Goal: Communication & Community: Answer question/provide support

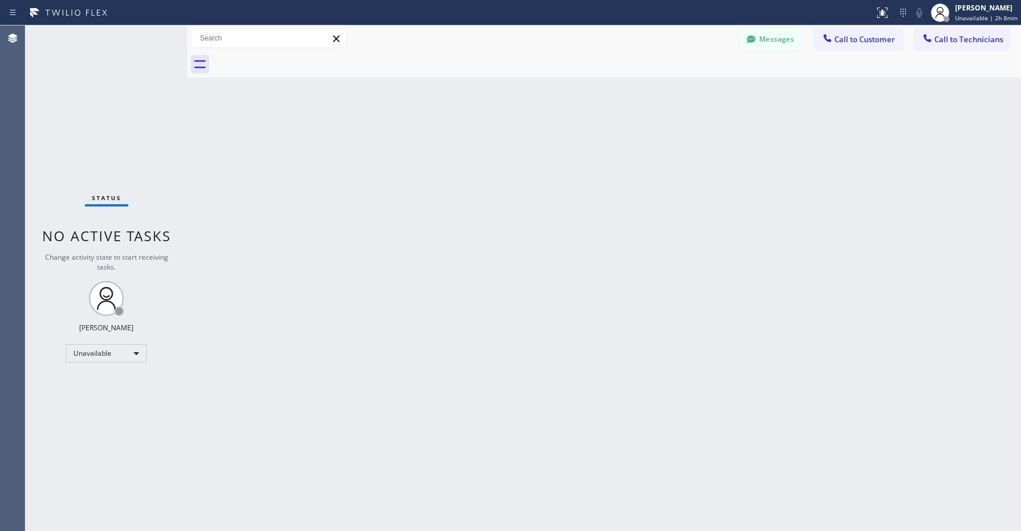
click at [91, 89] on div "Status No active tasks Change activity state to start receiving tasks. [PERSON_…" at bounding box center [106, 277] width 162 height 505
click at [72, 92] on div "Status No active tasks Change activity state to start receiving tasks. [PERSON_…" at bounding box center [106, 277] width 162 height 505
drag, startPoint x: 102, startPoint y: 80, endPoint x: 71, endPoint y: 331, distance: 252.2
click at [102, 83] on div "Status No active tasks Change activity state to start receiving tasks. [PERSON_…" at bounding box center [106, 277] width 162 height 505
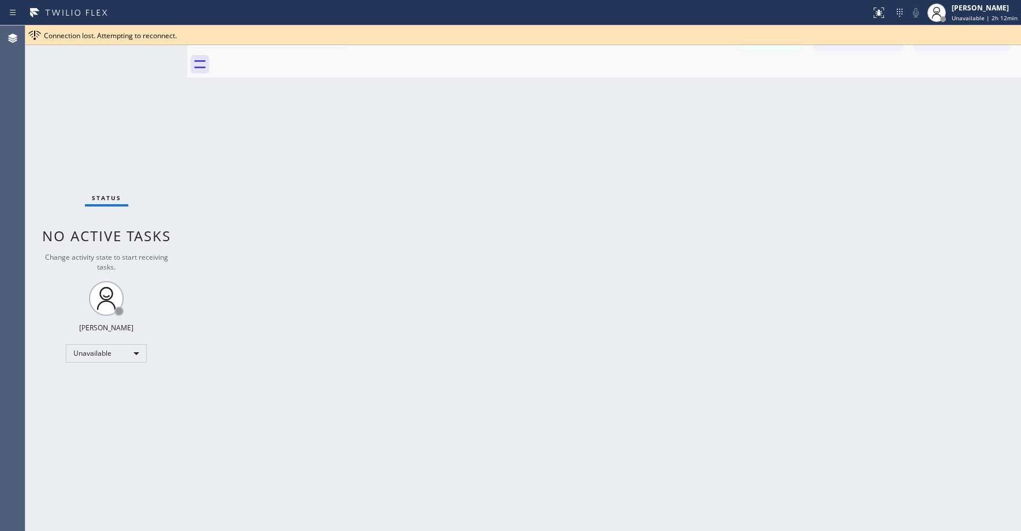
click at [43, 113] on div "Status No active tasks Change activity state to start receiving tasks. [PERSON_…" at bounding box center [106, 277] width 162 height 505
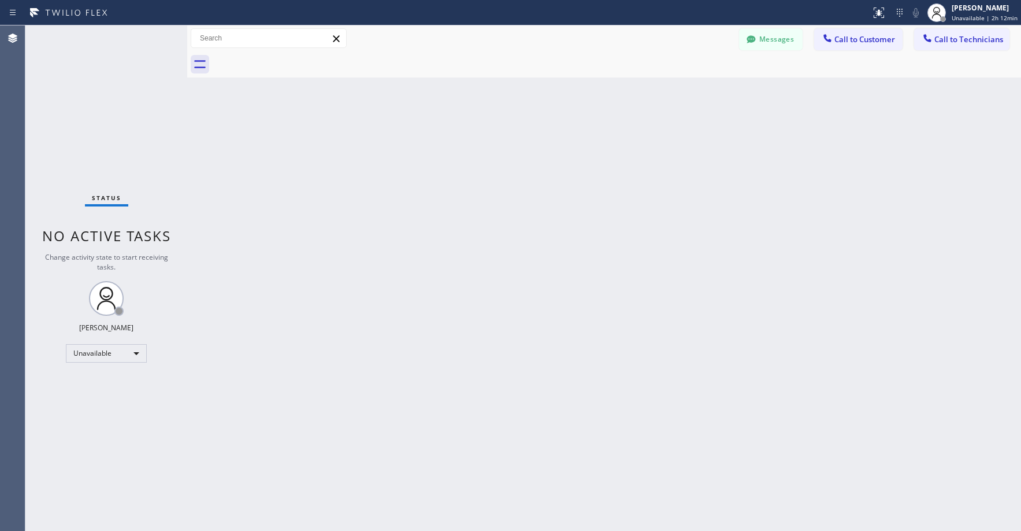
drag, startPoint x: 702, startPoint y: 130, endPoint x: 324, endPoint y: 138, distance: 378.0
click at [698, 131] on div "Back to Dashboard Change Sender ID Customers Technicians RR [PERSON_NAME] Read …" at bounding box center [604, 277] width 834 height 505
click at [117, 133] on div "Status No active tasks Change activity state to start receiving tasks. [PERSON_…" at bounding box center [106, 277] width 162 height 505
click at [102, 126] on div "Status No active tasks Change activity state to start receiving tasks. [PERSON_…" at bounding box center [106, 277] width 162 height 505
click at [67, 112] on div "Status No active tasks Change activity state to start receiving tasks. [PERSON_…" at bounding box center [106, 277] width 162 height 505
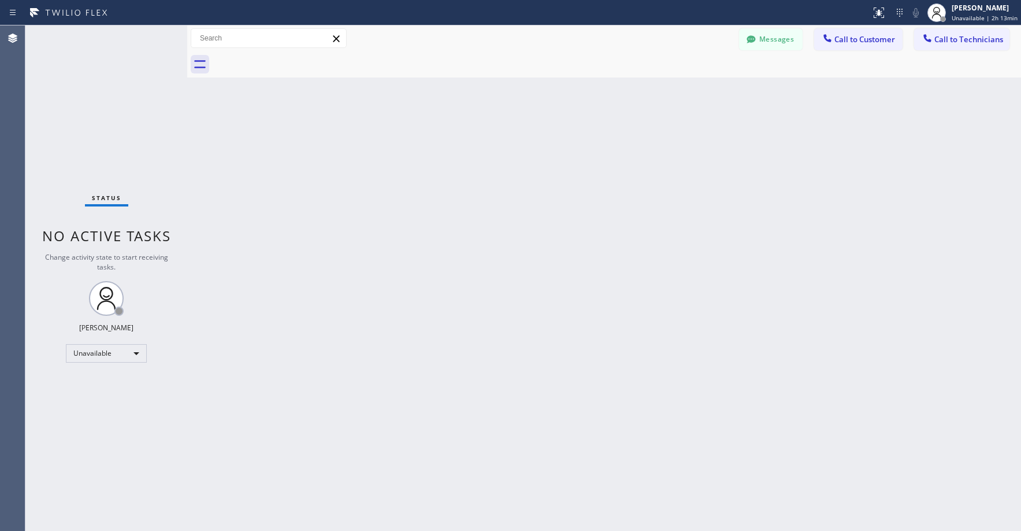
click at [419, 264] on div "Back to Dashboard Change Sender ID Customers Technicians RR [PERSON_NAME] Read …" at bounding box center [604, 277] width 834 height 505
click at [81, 97] on div "Status No active tasks Change activity state to start receiving tasks. [PERSON_…" at bounding box center [106, 277] width 162 height 505
drag, startPoint x: 87, startPoint y: 107, endPoint x: 413, endPoint y: 106, distance: 325.9
click at [89, 107] on div "Status No active tasks Change activity state to start receiving tasks. [PERSON_…" at bounding box center [106, 277] width 162 height 505
click at [982, 36] on span "Call to Technicians" at bounding box center [968, 39] width 69 height 10
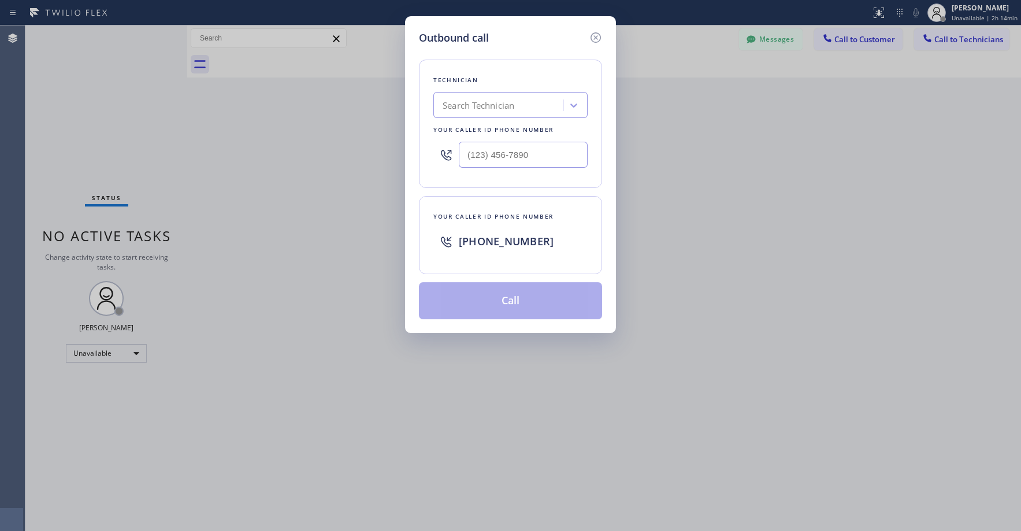
click at [503, 102] on div "Search Technician" at bounding box center [479, 105] width 72 height 13
type input "oc victor"
click at [472, 125] on div "[PERSON_NAME]" at bounding box center [510, 129] width 154 height 21
type input "[PHONE_NUMBER]"
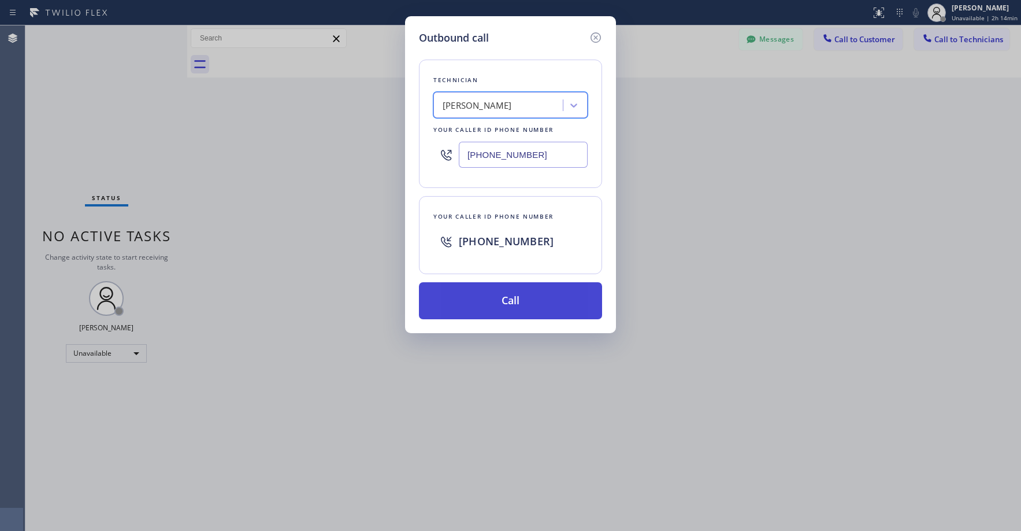
click at [510, 309] on button "Call" at bounding box center [510, 300] width 183 height 37
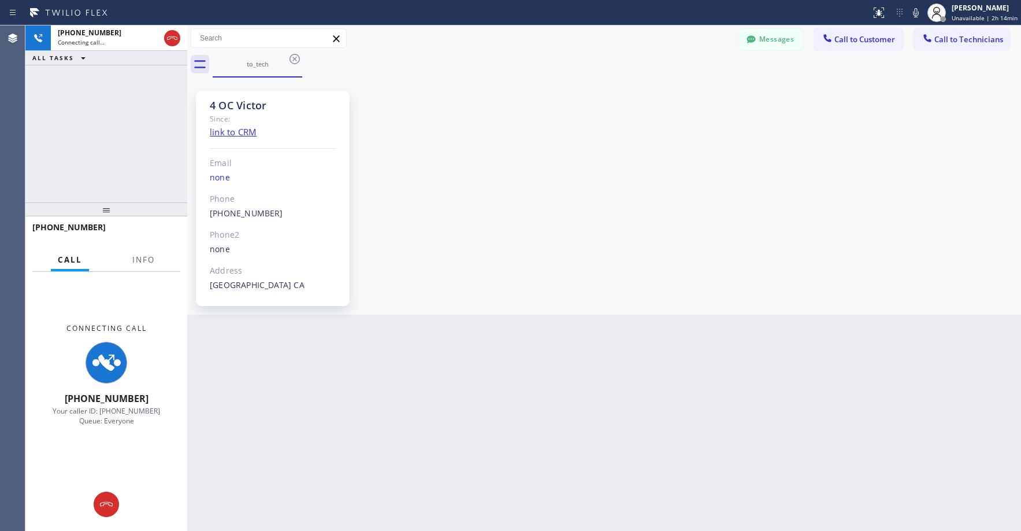
click at [350, 331] on div "Back to Dashboard Change Sender ID Customers Technicians RR [PERSON_NAME] Read …" at bounding box center [604, 277] width 834 height 505
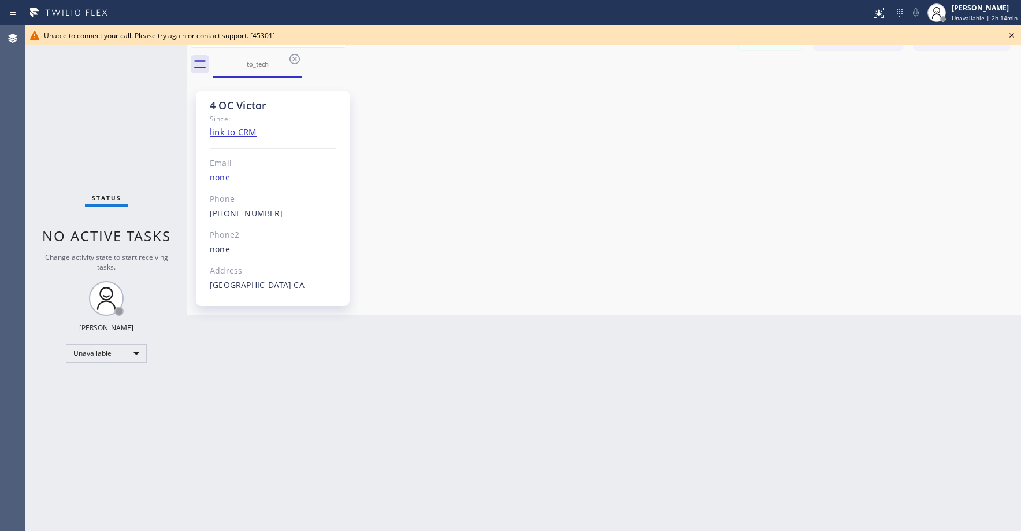
click at [1011, 33] on icon at bounding box center [1012, 35] width 14 height 14
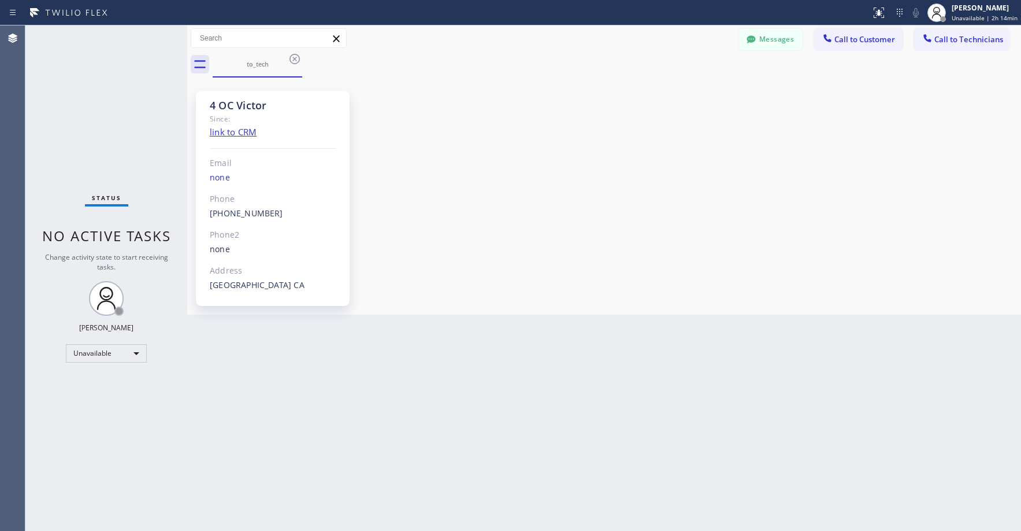
click at [105, 98] on div "Status No active tasks Change activity state to start receiving tasks. [PERSON_…" at bounding box center [106, 277] width 162 height 505
click at [296, 61] on icon at bounding box center [295, 59] width 10 height 10
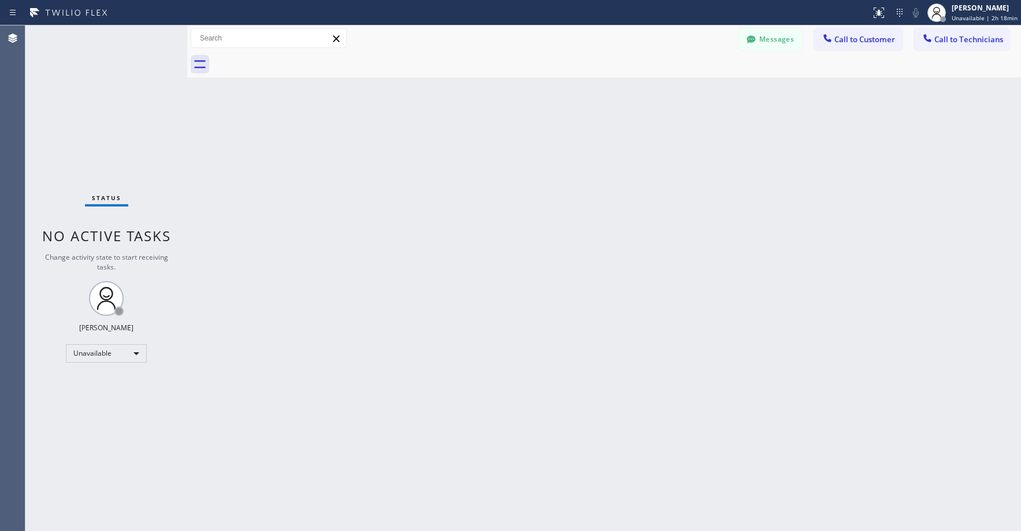
click at [89, 127] on div "Status No active tasks Change activity state to start receiving tasks. [PERSON_…" at bounding box center [106, 277] width 162 height 505
click at [120, 104] on div "Status No active tasks Change activity state to start receiving tasks. [PERSON_…" at bounding box center [106, 277] width 162 height 505
click at [112, 107] on div "Status No active tasks Change activity state to start receiving tasks. [PERSON_…" at bounding box center [106, 277] width 162 height 505
click at [80, 106] on div "Status No active tasks Change activity state to start receiving tasks. [PERSON_…" at bounding box center [106, 277] width 162 height 505
click at [103, 97] on div "Status No active tasks Change activity state to start receiving tasks. [PERSON_…" at bounding box center [106, 277] width 162 height 505
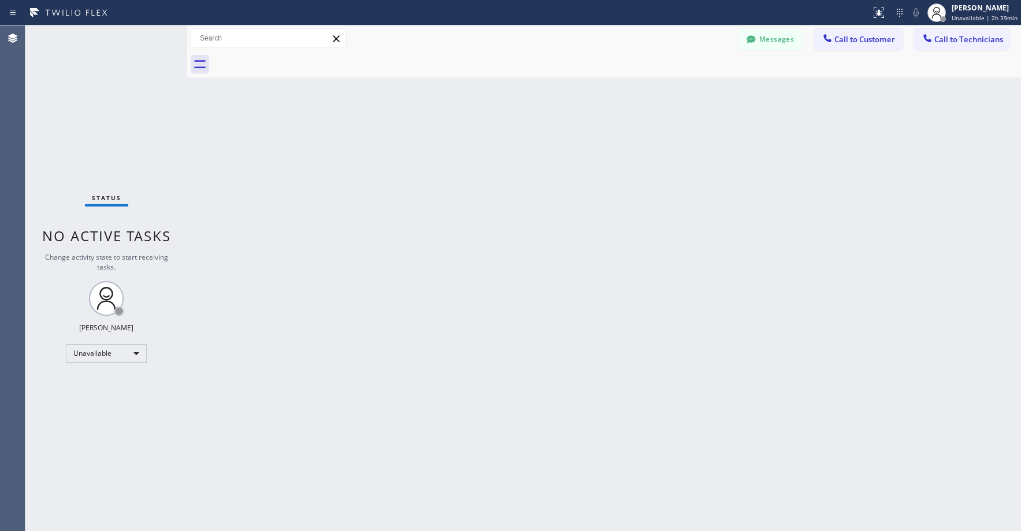
drag, startPoint x: 80, startPoint y: 96, endPoint x: 93, endPoint y: 343, distance: 247.7
click at [80, 97] on div "Status No active tasks Change activity state to start receiving tasks. [PERSON_…" at bounding box center [106, 277] width 162 height 505
click at [88, 358] on div "Unavailable" at bounding box center [106, 353] width 81 height 18
click at [87, 406] on li "Break" at bounding box center [105, 413] width 79 height 14
click at [985, 13] on div "[PERSON_NAME] Break | 17:43" at bounding box center [989, 12] width 63 height 20
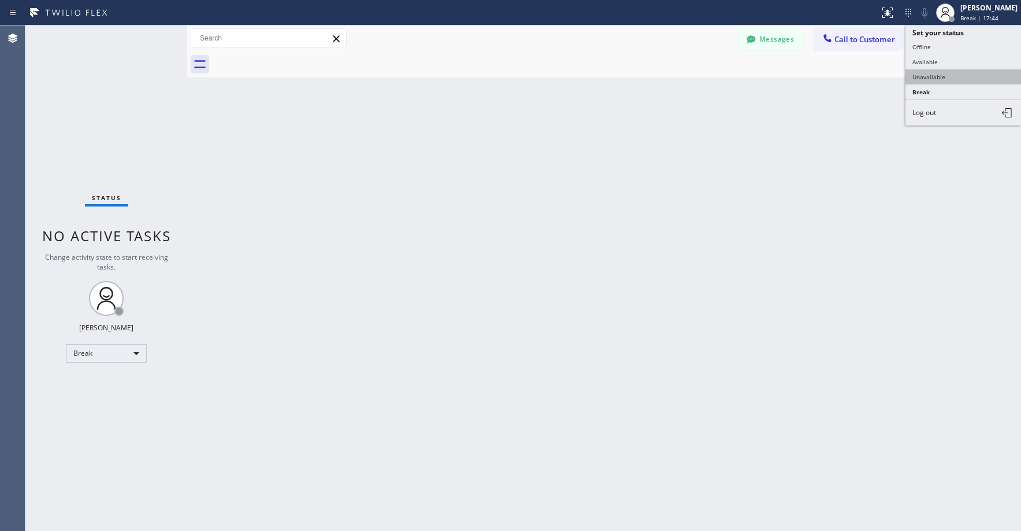
click at [941, 75] on button "Unavailable" at bounding box center [964, 76] width 116 height 15
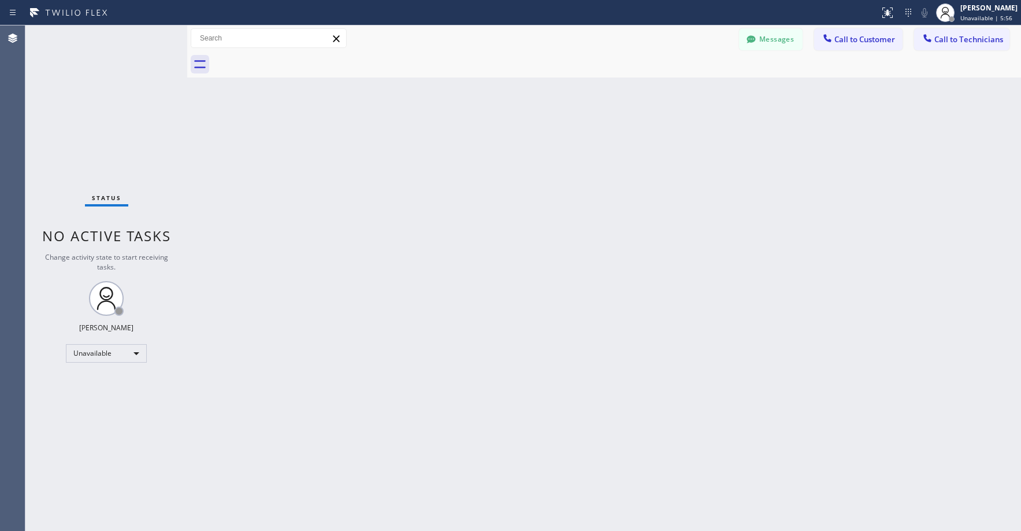
click at [106, 97] on div "Status No active tasks Change activity state to start receiving tasks. [PERSON_…" at bounding box center [106, 277] width 162 height 505
click at [775, 43] on button "Messages" at bounding box center [771, 39] width 64 height 22
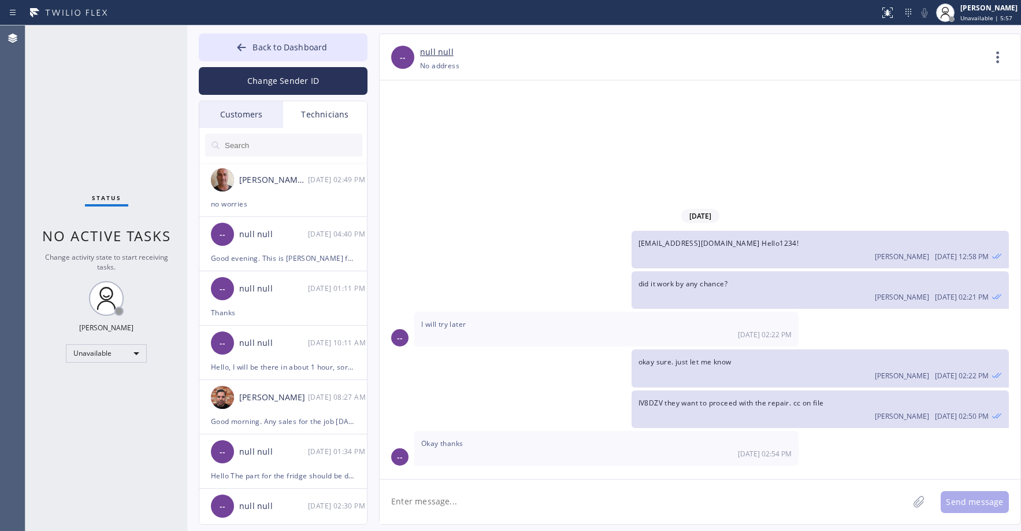
click at [243, 110] on div "Customers" at bounding box center [241, 114] width 84 height 27
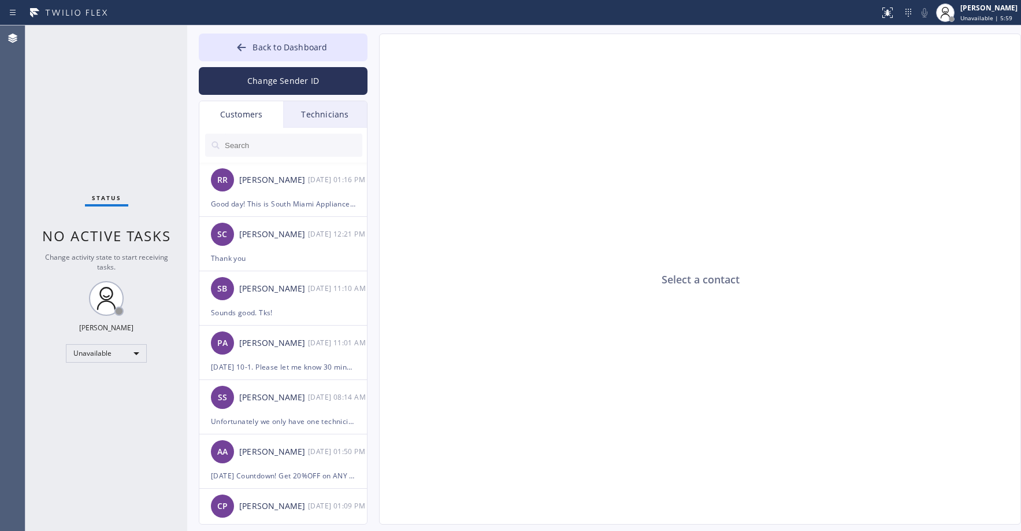
click at [261, 149] on input "text" at bounding box center [293, 144] width 139 height 23
paste input "9UNJWM"
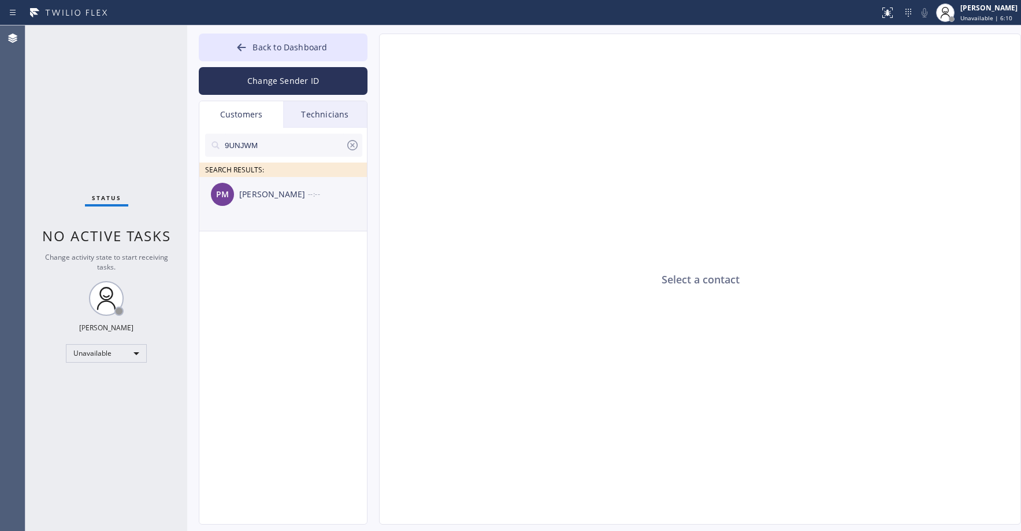
type input "9UNJWM"
click at [269, 200] on div "[PERSON_NAME]" at bounding box center [273, 194] width 69 height 13
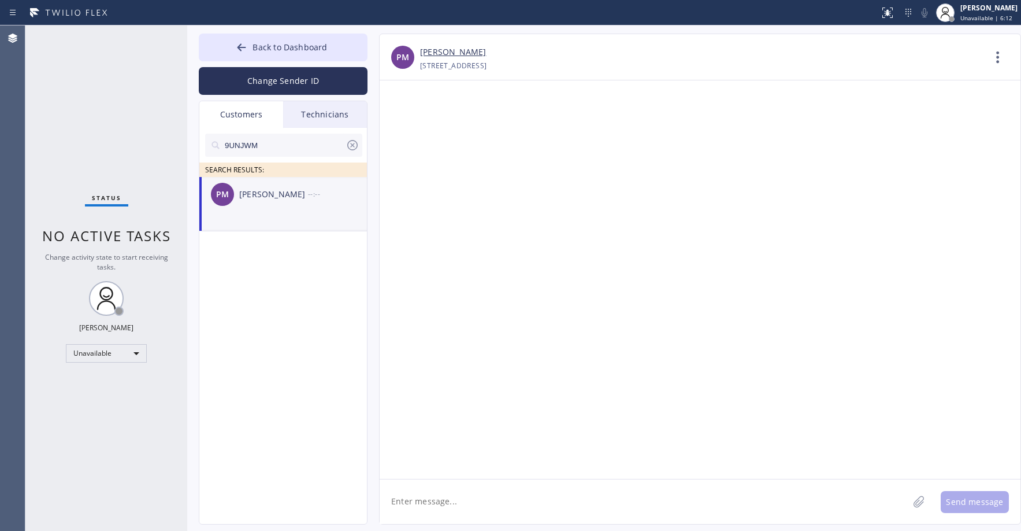
click at [448, 502] on textarea at bounding box center [644, 501] width 529 height 44
click at [452, 500] on textarea at bounding box center [644, 501] width 529 height 44
paste textarea "Good day! This is the appliance repair company you recently contacted. Unfortun…"
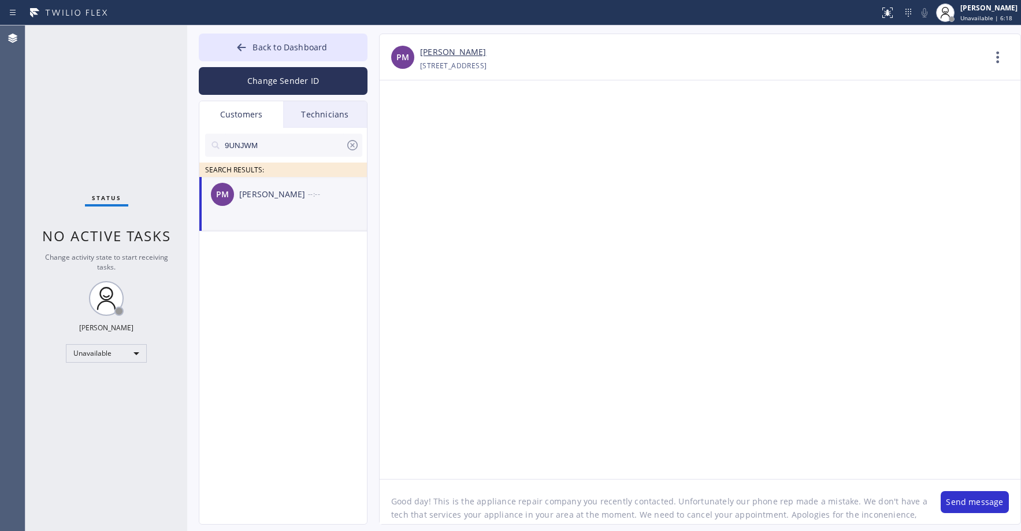
scroll to position [9, 0]
type textarea "Good day! This is the appliance repair company you recently contacted. Unfortun…"
click at [780, 510] on textarea "Good day! This is the appliance repair company you recently contacted. Unfortun…" at bounding box center [655, 501] width 550 height 44
click at [663, 505] on textarea "Good day! This is the appliance repair company you recently contacted. Unfortun…" at bounding box center [655, 501] width 550 height 44
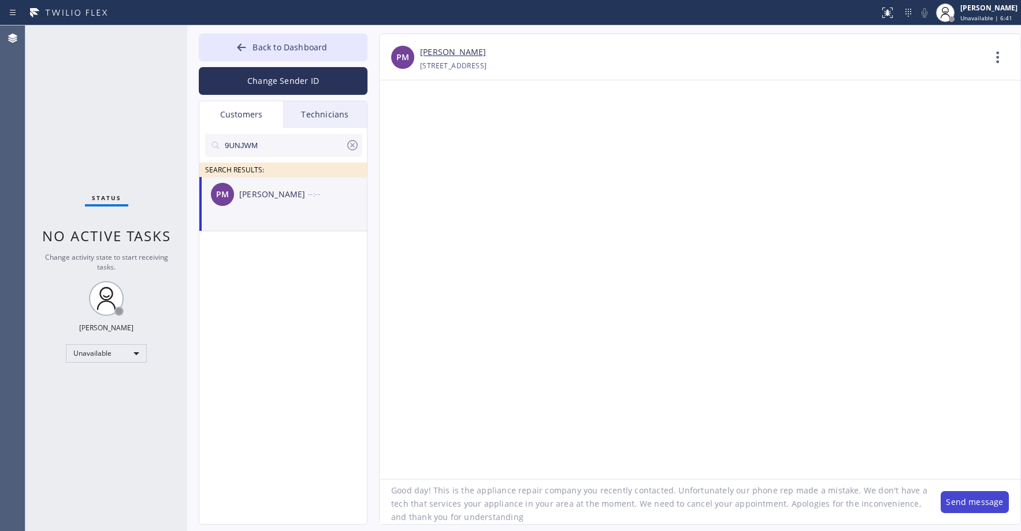
click at [971, 507] on button "Send message" at bounding box center [975, 502] width 68 height 22
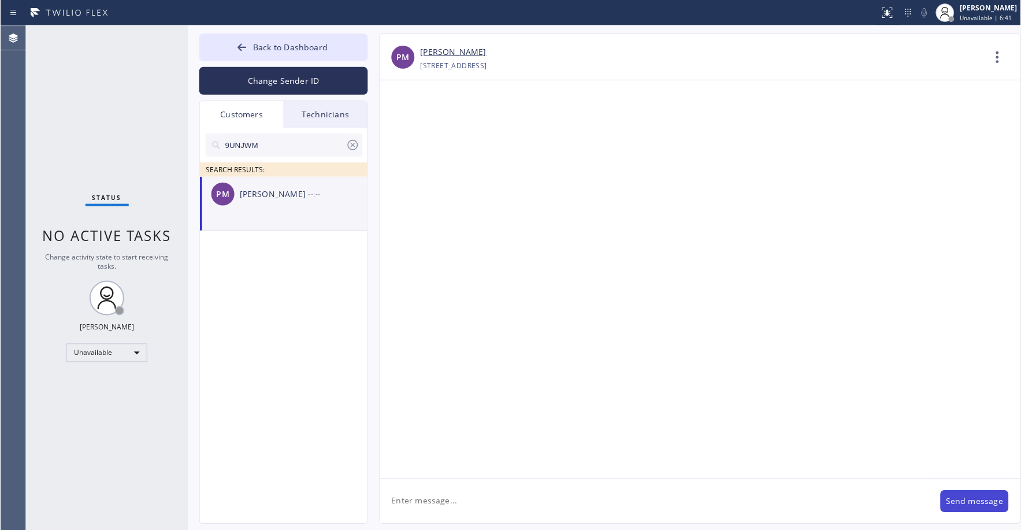
scroll to position [0, 0]
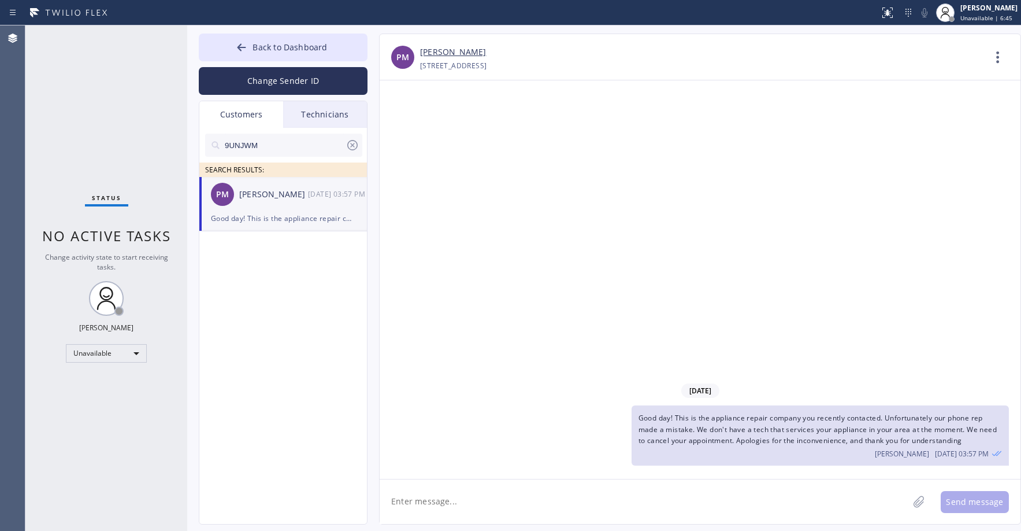
click at [446, 47] on link "[PERSON_NAME]" at bounding box center [453, 52] width 66 height 13
click at [78, 87] on div "Status No active tasks Change activity state to start receiving tasks. [PERSON_…" at bounding box center [106, 277] width 162 height 505
click at [300, 44] on span "Back to Dashboard" at bounding box center [290, 47] width 75 height 11
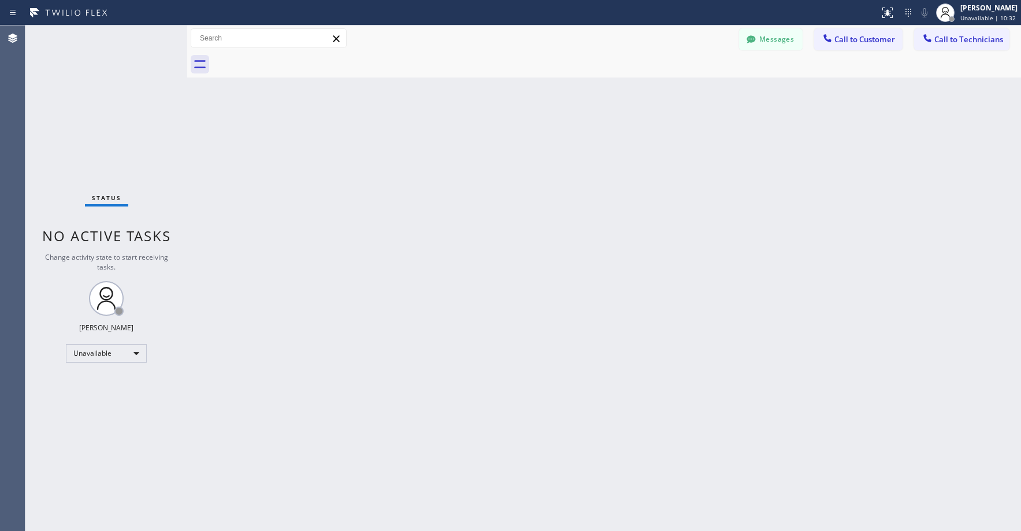
click at [103, 91] on div "Status No active tasks Change activity state to start receiving tasks. [PERSON_…" at bounding box center [106, 277] width 162 height 505
click at [121, 108] on div "Status No active tasks Change activity state to start receiving tasks. [PERSON_…" at bounding box center [106, 277] width 162 height 505
click at [100, 108] on div "Status No active tasks Change activity state to start receiving tasks. [PERSON_…" at bounding box center [106, 277] width 162 height 505
click at [125, 110] on div "Status No active tasks Change activity state to start receiving tasks. [PERSON_…" at bounding box center [106, 277] width 162 height 505
drag, startPoint x: 114, startPoint y: 112, endPoint x: 90, endPoint y: 186, distance: 78.0
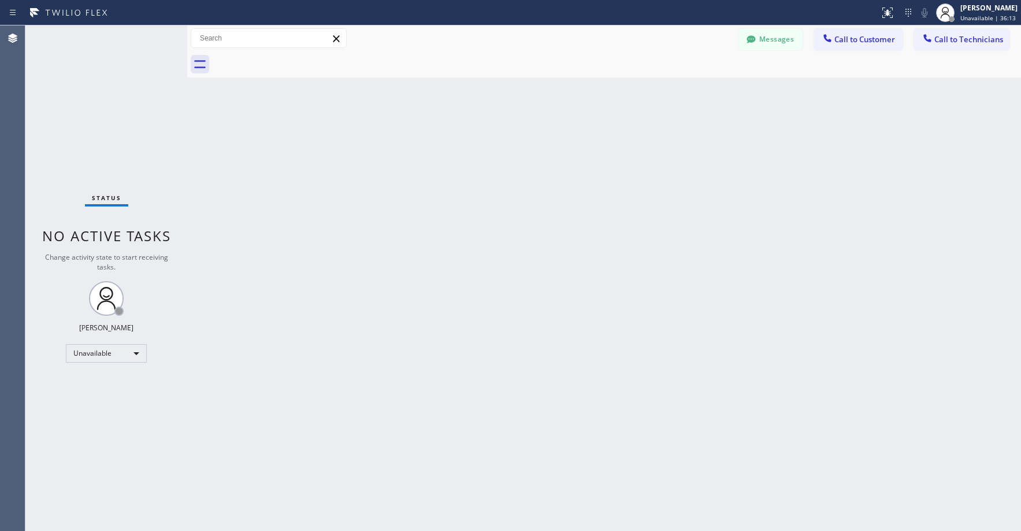
click at [114, 113] on div "Status No active tasks Change activity state to start receiving tasks. [PERSON_…" at bounding box center [106, 277] width 162 height 505
click at [64, 54] on div "Status No active tasks Change activity state to start receiving tasks. [PERSON_…" at bounding box center [106, 277] width 162 height 505
click at [140, 96] on div "Status No active tasks Change activity state to start receiving tasks. [PERSON_…" at bounding box center [106, 277] width 162 height 505
click at [102, 118] on div "Status No active tasks Change activity state to start receiving tasks. [PERSON_…" at bounding box center [106, 277] width 162 height 505
click at [764, 43] on button "Messages" at bounding box center [771, 39] width 64 height 22
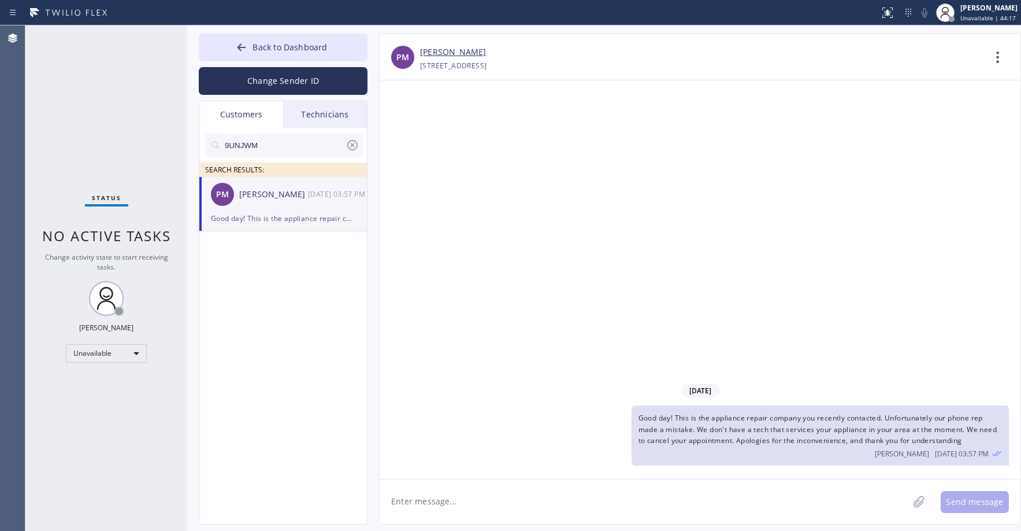
click at [353, 146] on icon at bounding box center [352, 145] width 10 height 10
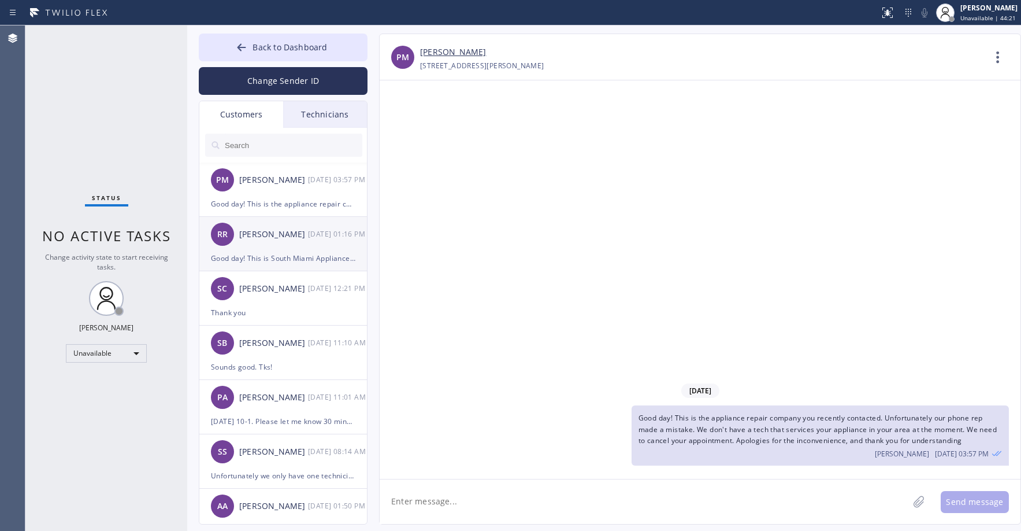
click at [297, 247] on div "RR [PERSON_NAME] Read [DATE] 01:16 PM" at bounding box center [283, 234] width 169 height 35
click at [506, 63] on div at bounding box center [514, 67] width 17 height 14
click at [484, 142] on div "[PHONE_NUMBER]" at bounding box center [486, 145] width 133 height 27
click at [509, 68] on div at bounding box center [516, 66] width 14 height 14
click at [469, 122] on div "[PHONE_NUMBER]" at bounding box center [486, 119] width 133 height 27
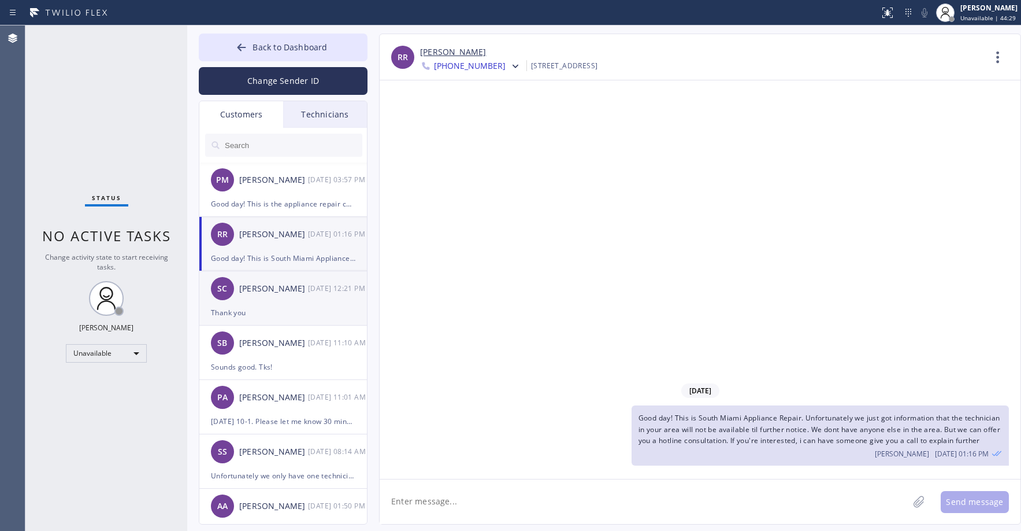
click at [280, 305] on div "SC [PERSON_NAME] [DATE] 12:21 PM" at bounding box center [283, 288] width 169 height 35
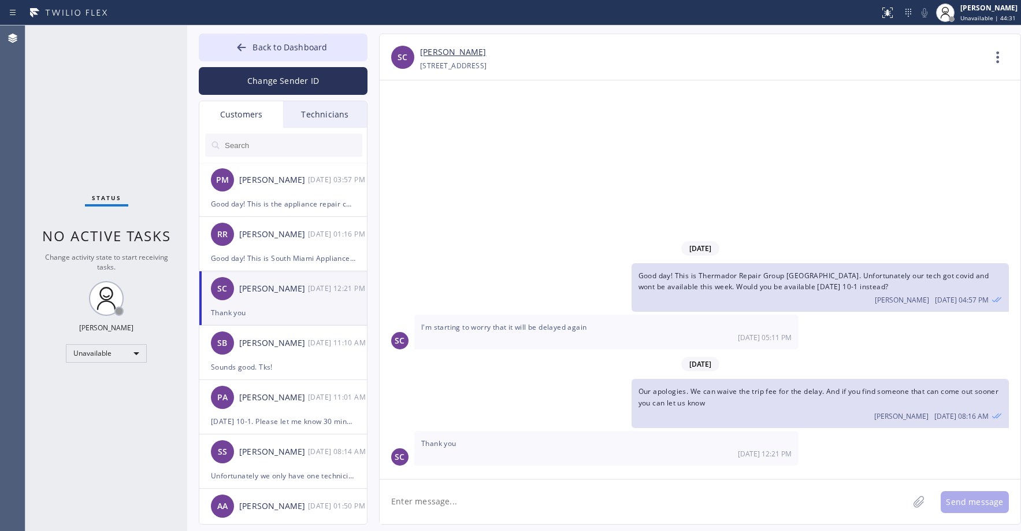
click at [257, 153] on input "text" at bounding box center [293, 144] width 139 height 23
paste input "FZPQVW"
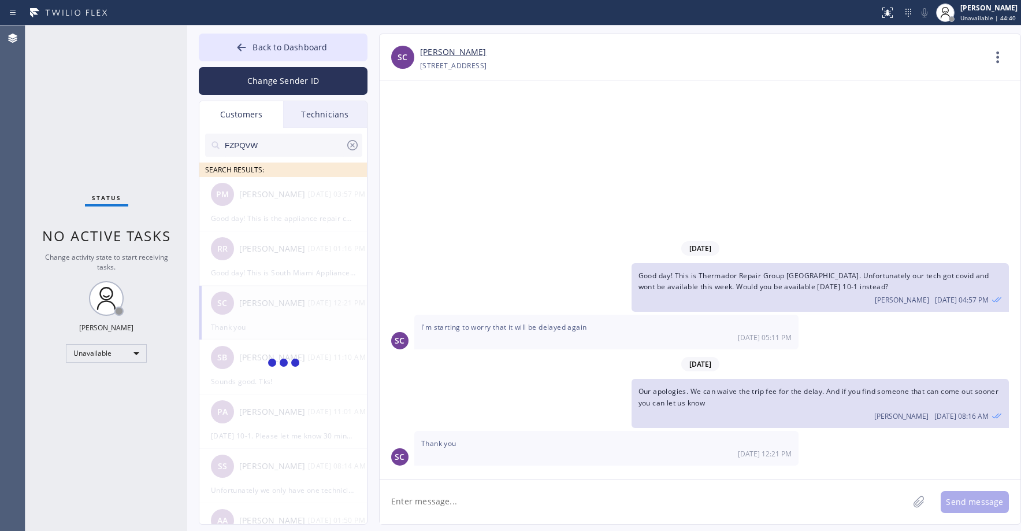
type input "FZPQVW"
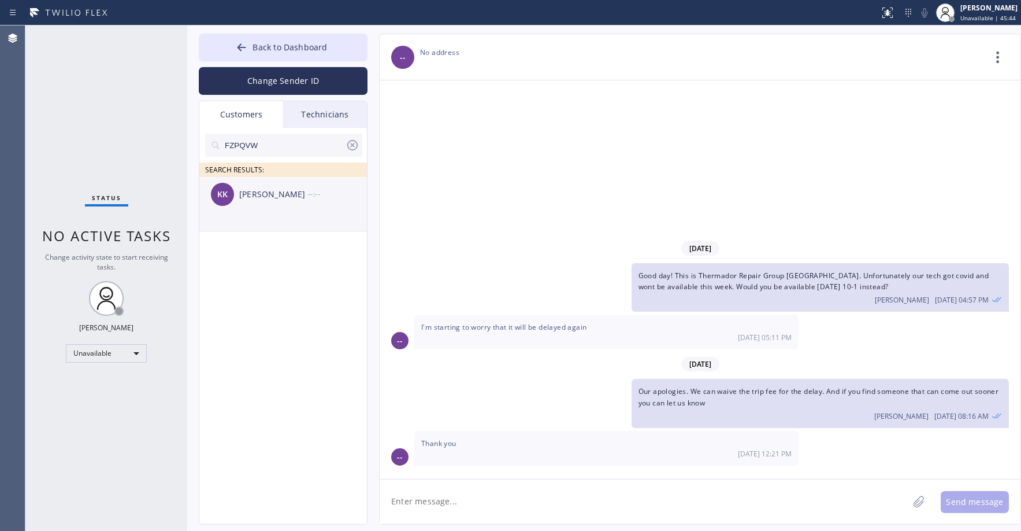
click at [296, 207] on div "KK [PERSON_NAME] --:--" at bounding box center [283, 194] width 169 height 35
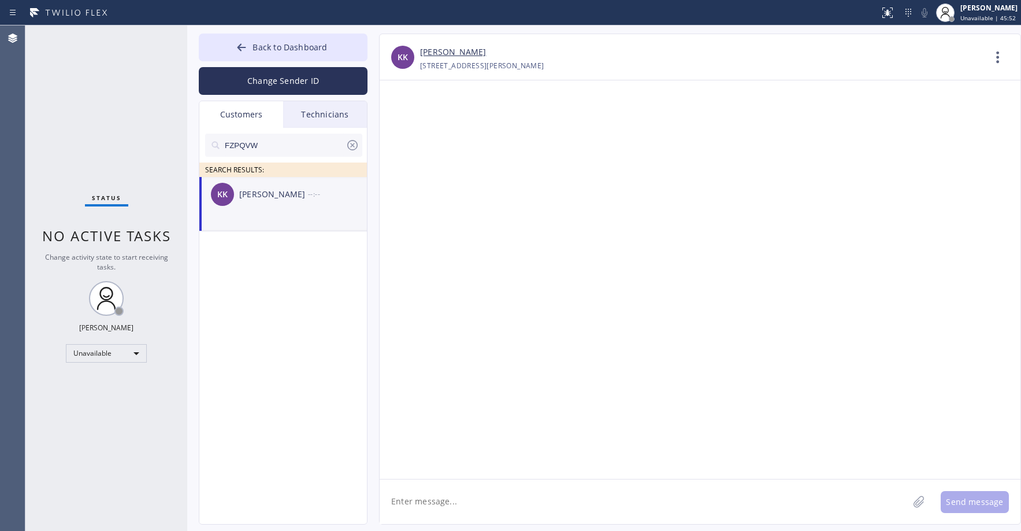
click at [428, 507] on textarea at bounding box center [644, 501] width 529 height 44
paste textarea "Brentwood Jenn-Air Appliance Repair"
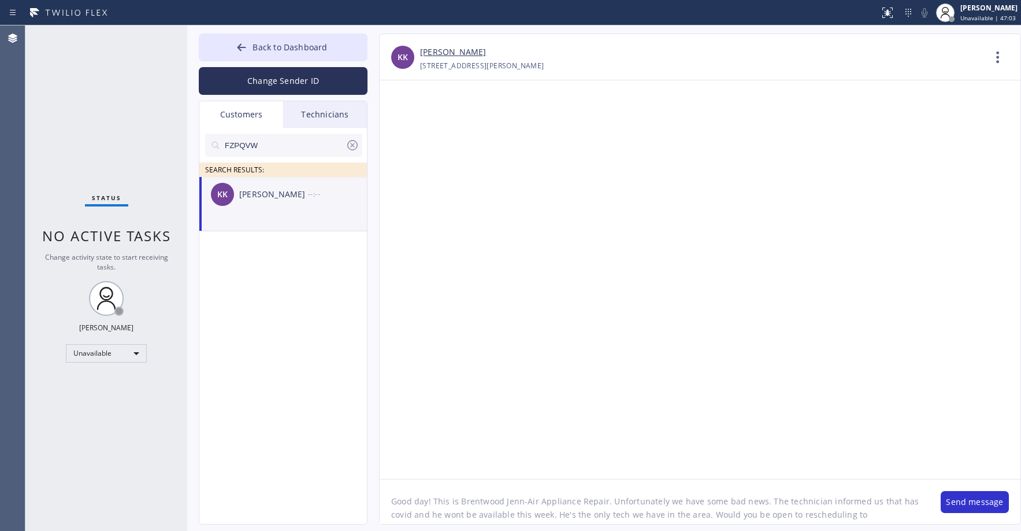
click at [98, 101] on div "Status No active tasks Change activity state to start receiving tasks. [PERSON_…" at bounding box center [106, 277] width 162 height 505
click at [839, 513] on textarea "Good day! This is Brentwood Jenn-Air Appliance Repair. Unfortunately we have so…" at bounding box center [655, 501] width 550 height 44
type textarea "Good day! This is Brentwood Jenn-Air Appliance Repair. Unfortunately we have so…"
click at [958, 498] on button "Send message" at bounding box center [975, 502] width 68 height 22
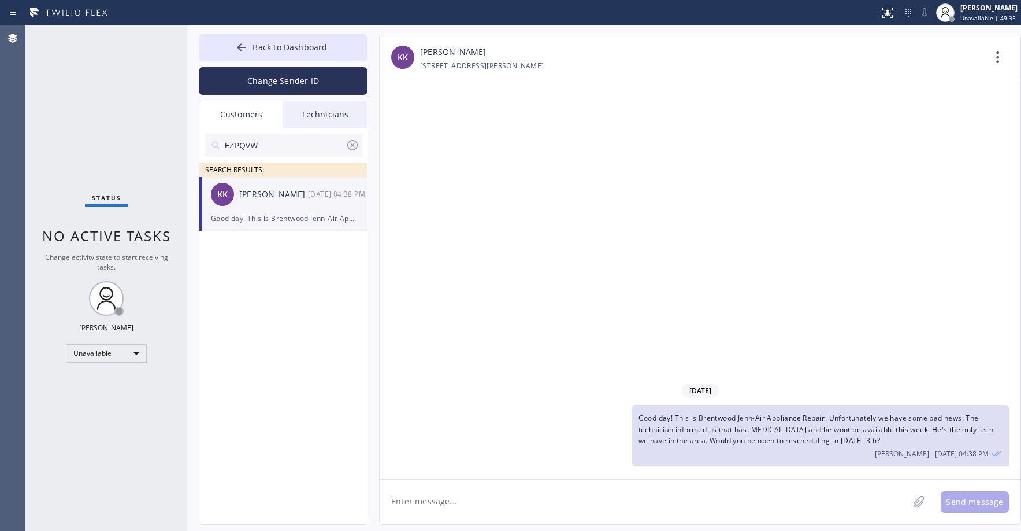
click at [113, 111] on div "Status No active tasks Change activity state to start receiving tasks. [PERSON_…" at bounding box center [106, 277] width 162 height 505
click at [351, 143] on icon at bounding box center [352, 145] width 10 height 10
click at [261, 43] on span "Back to Dashboard" at bounding box center [290, 47] width 75 height 11
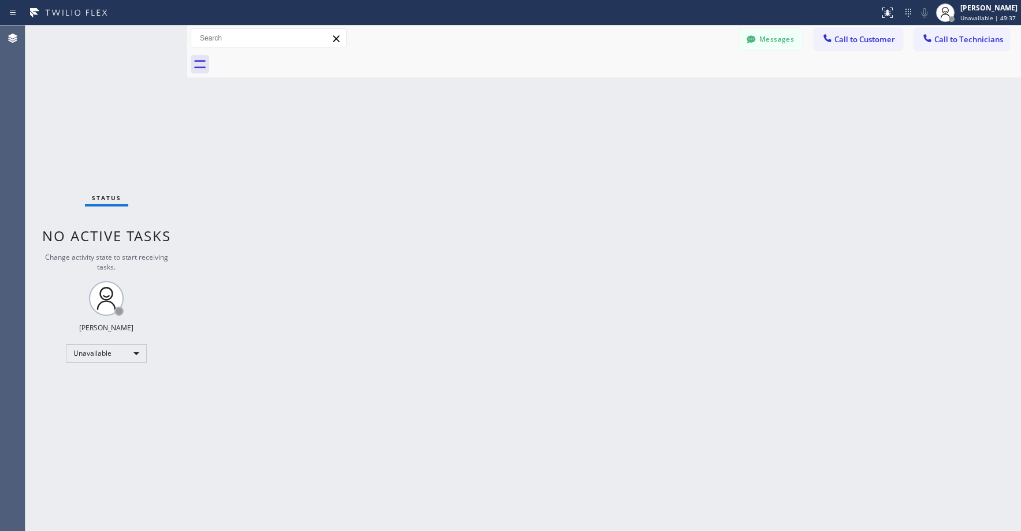
click at [97, 72] on div "Status No active tasks Change activity state to start receiving tasks. [PERSON_…" at bounding box center [106, 277] width 162 height 505
click at [112, 105] on div "Status No active tasks Change activity state to start receiving tasks. [PERSON_…" at bounding box center [106, 277] width 162 height 505
drag, startPoint x: 76, startPoint y: 66, endPoint x: 99, endPoint y: 281, distance: 216.7
click at [77, 73] on div "Status No active tasks Change activity state to start receiving tasks. [PERSON_…" at bounding box center [106, 277] width 162 height 505
click at [96, 352] on div "Unavailable" at bounding box center [106, 353] width 81 height 18
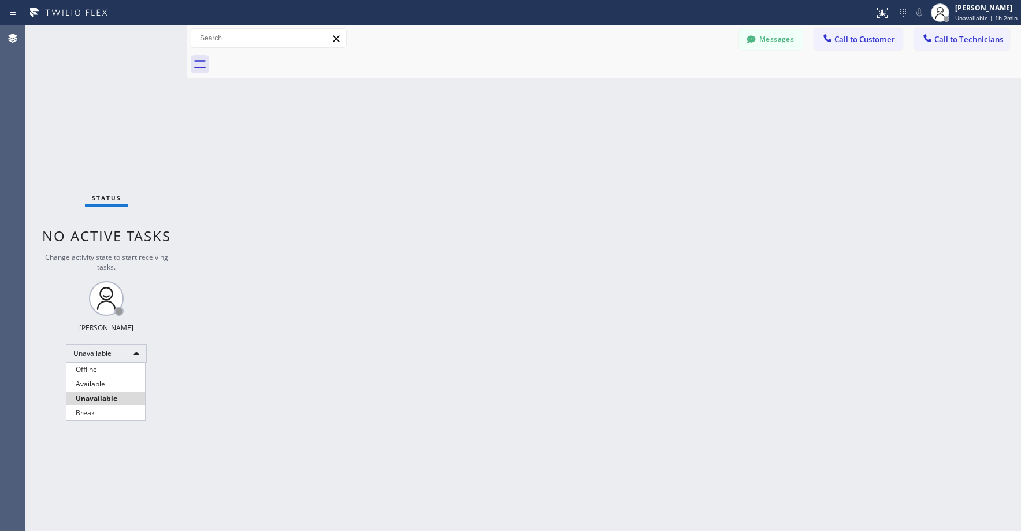
click at [97, 380] on li "Available" at bounding box center [105, 384] width 79 height 14
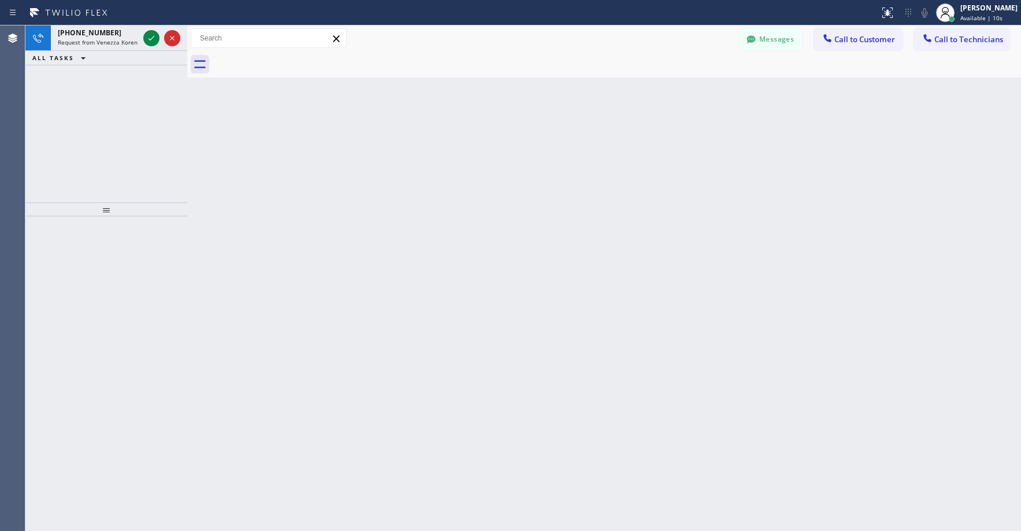
click at [98, 127] on div "[PHONE_NUMBER] Request from Venezza Koren Intas (direct) ALL TASKS ALL TASKS AC…" at bounding box center [106, 113] width 162 height 177
click at [152, 40] on icon at bounding box center [151, 38] width 14 height 14
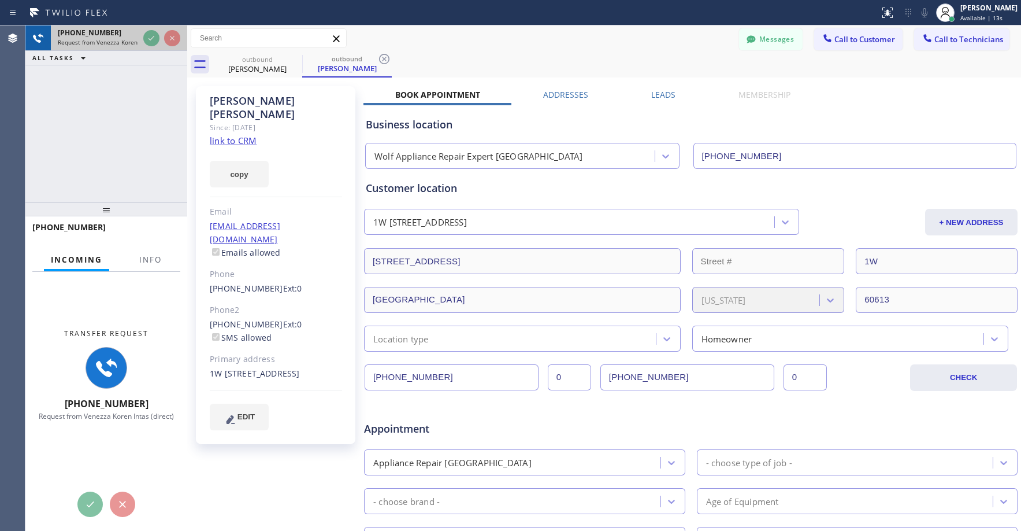
type input "[PHONE_NUMBER]"
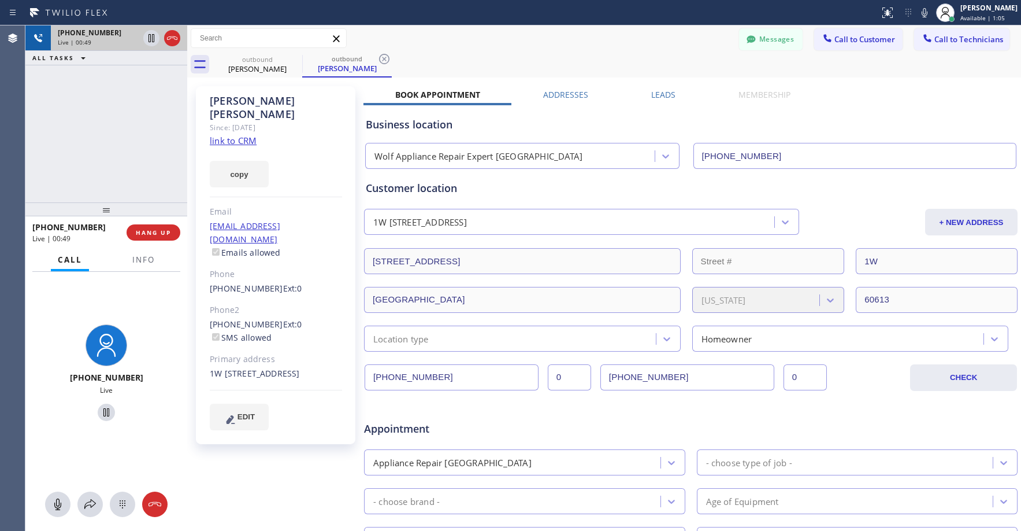
click at [86, 139] on div "[PHONE_NUMBER] Live | 00:49 ALL TASKS ALL TASKS ACTIVE TASKS TASKS IN WRAP UP" at bounding box center [106, 113] width 162 height 177
click at [128, 142] on div "[PHONE_NUMBER] Live | 00:55 ALL TASKS ALL TASKS ACTIVE TASKS TASKS IN WRAP UP" at bounding box center [106, 113] width 162 height 177
click at [125, 130] on div "[PHONE_NUMBER] Live | 00:58 ALL TASKS ALL TASKS ACTIVE TASKS TASKS IN WRAP UP" at bounding box center [106, 113] width 162 height 177
click at [84, 95] on div "[PHONE_NUMBER] Live | 02:30 ALL TASKS ALL TASKS ACTIVE TASKS TASKS IN WRAP UP" at bounding box center [106, 113] width 162 height 177
click at [80, 128] on div "[PHONE_NUMBER] Live | 03:28 ALL TASKS ALL TASKS ACTIVE TASKS TASKS IN WRAP UP" at bounding box center [106, 113] width 162 height 177
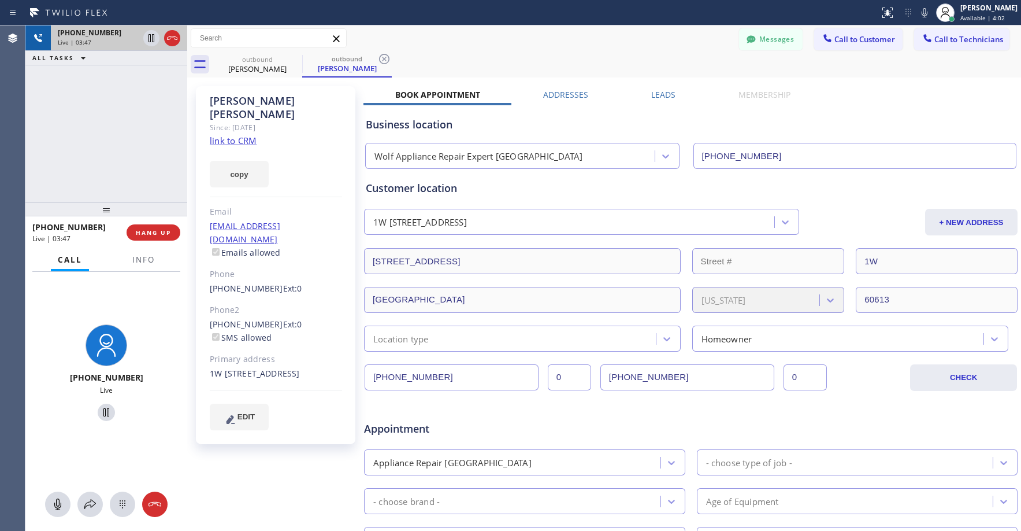
click at [104, 105] on div "[PHONE_NUMBER] Live | 03:47 ALL TASKS ALL TASKS ACTIVE TASKS TASKS IN WRAP UP" at bounding box center [106, 113] width 162 height 177
click at [128, 142] on div "[PHONE_NUMBER] Live | 03:49 ALL TASKS ALL TASKS ACTIVE TASKS TASKS IN WRAP UP" at bounding box center [106, 113] width 162 height 177
click at [102, 142] on div "[PHONE_NUMBER] Live | 03:53 ALL TASKS ALL TASKS ACTIVE TASKS TASKS IN WRAP UP" at bounding box center [106, 113] width 162 height 177
click at [144, 134] on div "[PHONE_NUMBER] Live | 03:55 ALL TASKS ALL TASKS ACTIVE TASKS TASKS IN WRAP UP" at bounding box center [106, 113] width 162 height 177
click at [175, 38] on icon at bounding box center [172, 38] width 14 height 14
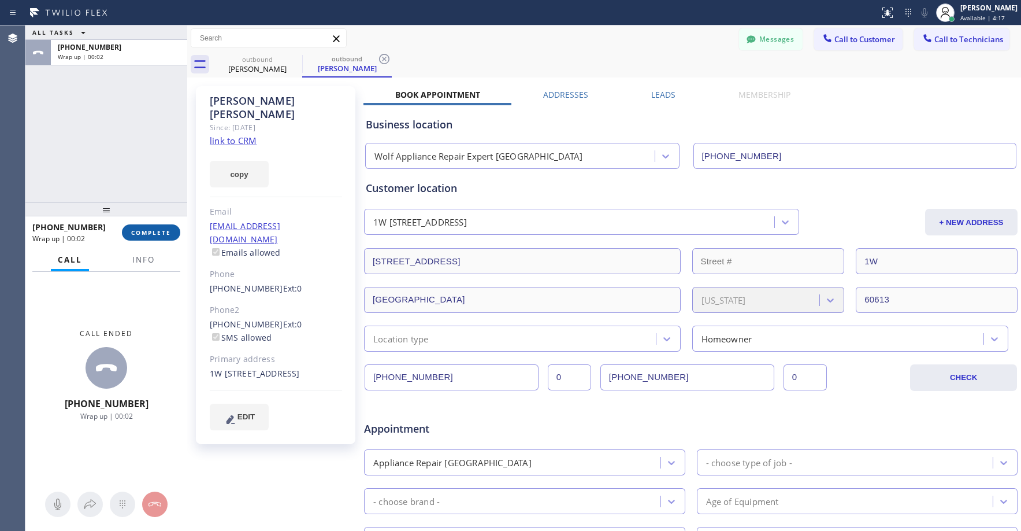
click at [150, 232] on span "COMPLETE" at bounding box center [151, 232] width 40 height 8
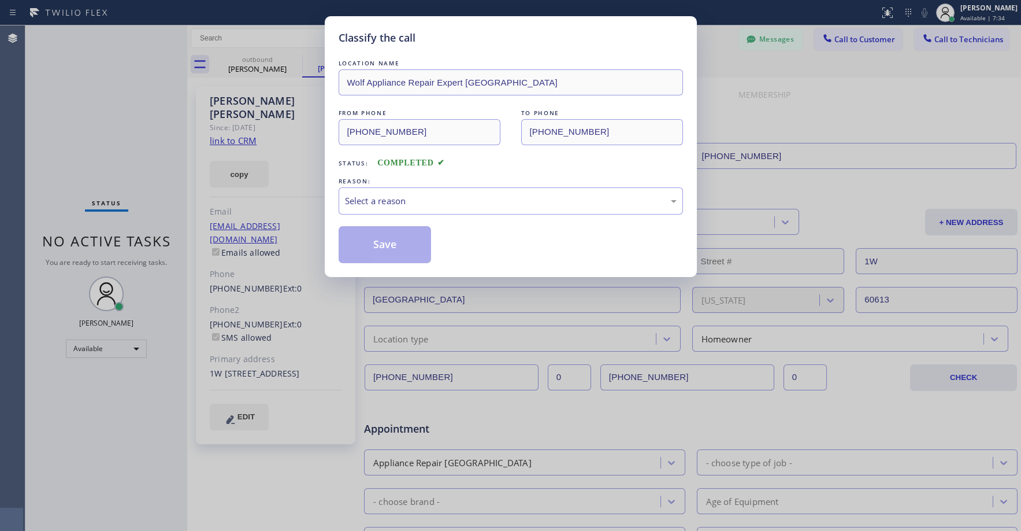
click at [98, 87] on div "Classify the call LOCATION NAME Wolf Appliance Repair Expert [GEOGRAPHIC_DATA] …" at bounding box center [510, 265] width 1021 height 531
click at [840, 105] on div "Classify the call LOCATION NAME Wolf Appliance Repair Expert [GEOGRAPHIC_DATA] …" at bounding box center [510, 265] width 1021 height 531
click at [96, 109] on div "Classify the call LOCATION NAME Wolf Appliance Repair Expert [GEOGRAPHIC_DATA] …" at bounding box center [510, 265] width 1021 height 531
click at [454, 197] on div "Select a reason" at bounding box center [511, 200] width 332 height 13
click at [378, 225] on div "LOCATION NAME Wolf Appliance Repair Expert Chicago FROM PHONE [PHONE_NUMBER] TO…" at bounding box center [511, 160] width 344 height 206
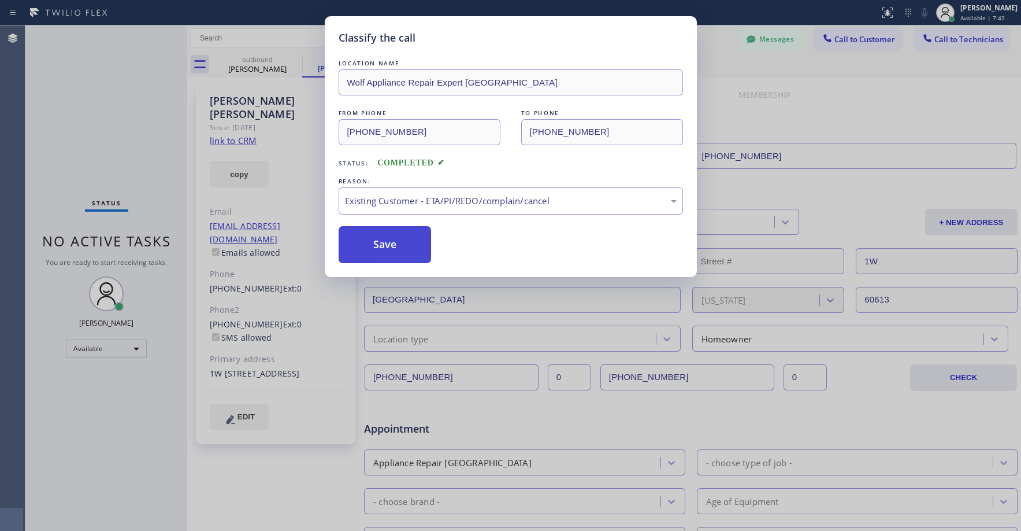
click at [381, 243] on button "Save" at bounding box center [385, 244] width 93 height 37
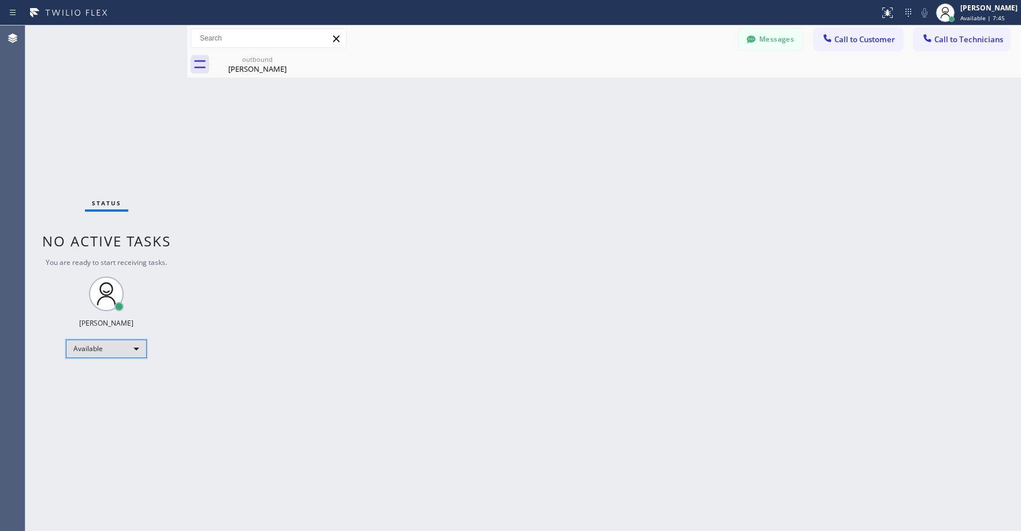
click at [102, 350] on div "Available" at bounding box center [106, 348] width 81 height 18
click at [95, 391] on li "Unavailable" at bounding box center [105, 394] width 79 height 14
click at [265, 61] on div "outbound" at bounding box center [257, 59] width 87 height 9
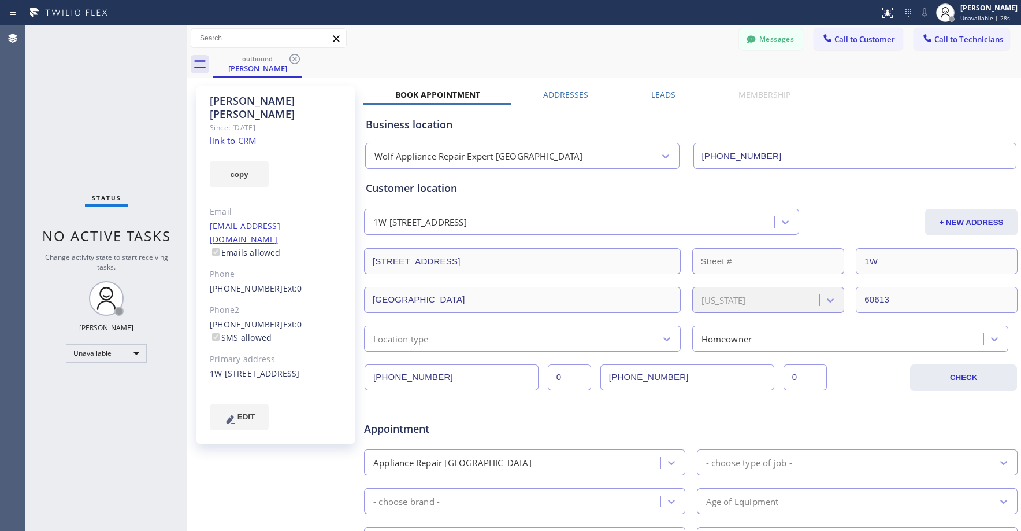
drag, startPoint x: 297, startPoint y: 60, endPoint x: 325, endPoint y: 67, distance: 28.7
click at [298, 60] on icon at bounding box center [295, 59] width 14 height 14
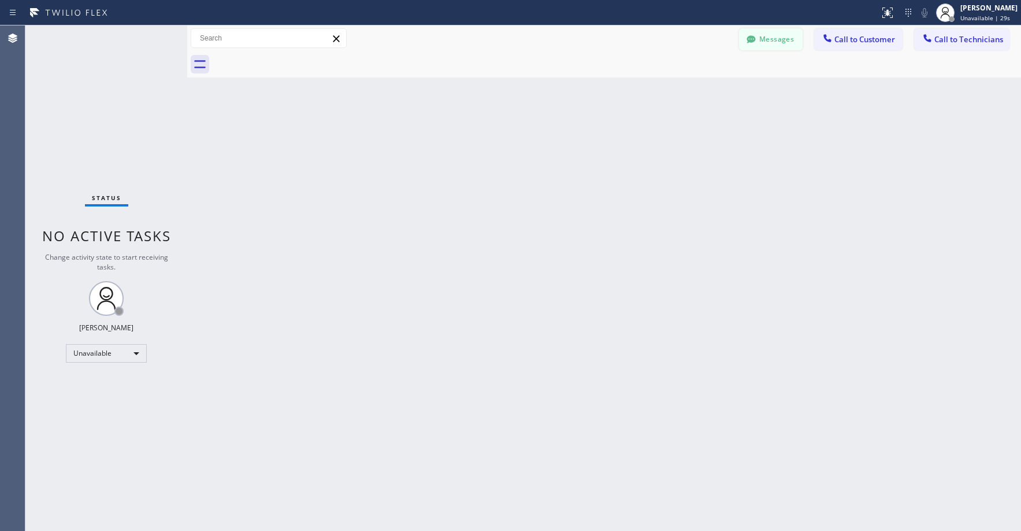
click at [773, 38] on button "Messages" at bounding box center [771, 39] width 64 height 22
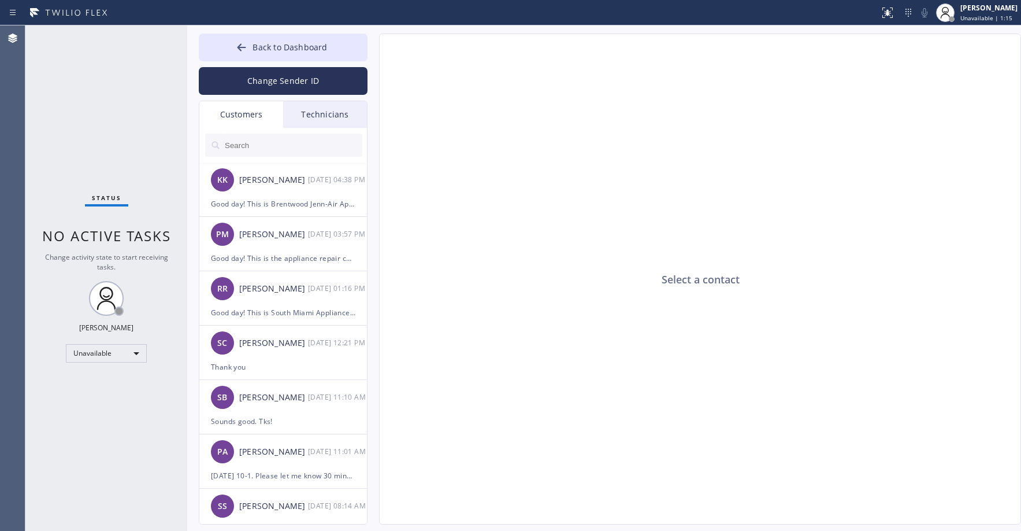
click at [131, 125] on div "Status No active tasks Change activity state to start receiving tasks. [PERSON_…" at bounding box center [106, 277] width 162 height 505
click at [279, 47] on span "Back to Dashboard" at bounding box center [290, 47] width 75 height 11
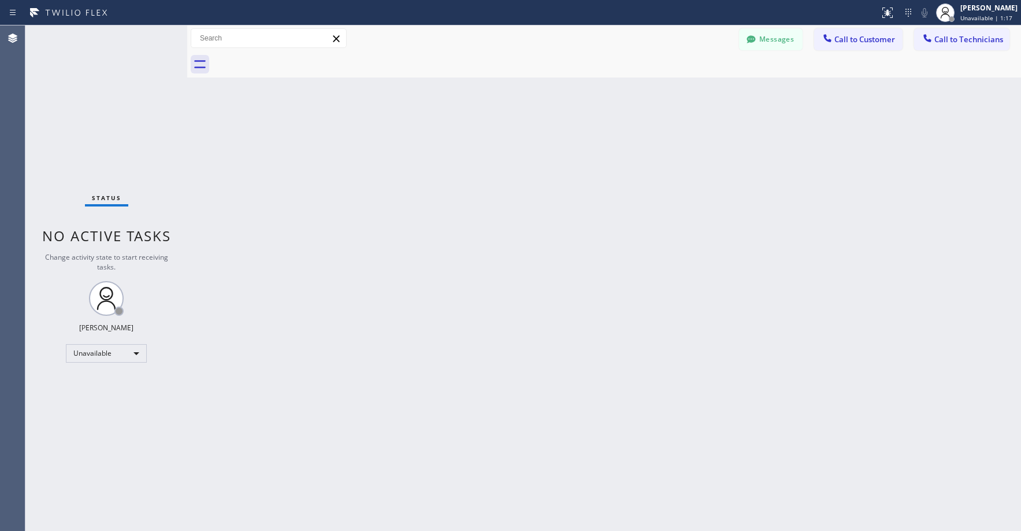
click at [98, 102] on div "Status No active tasks Change activity state to start receiving tasks. [PERSON_…" at bounding box center [106, 277] width 162 height 505
drag, startPoint x: 132, startPoint y: 141, endPoint x: 151, endPoint y: 116, distance: 31.3
click at [133, 141] on div "Status No active tasks Change activity state to start receiving tasks. [PERSON_…" at bounding box center [106, 277] width 162 height 505
click at [95, 109] on div "Status No active tasks Change activity state to start receiving tasks. [PERSON_…" at bounding box center [106, 277] width 162 height 505
click at [67, 81] on div "Status No active tasks Change activity state to start receiving tasks. [PERSON_…" at bounding box center [106, 277] width 162 height 505
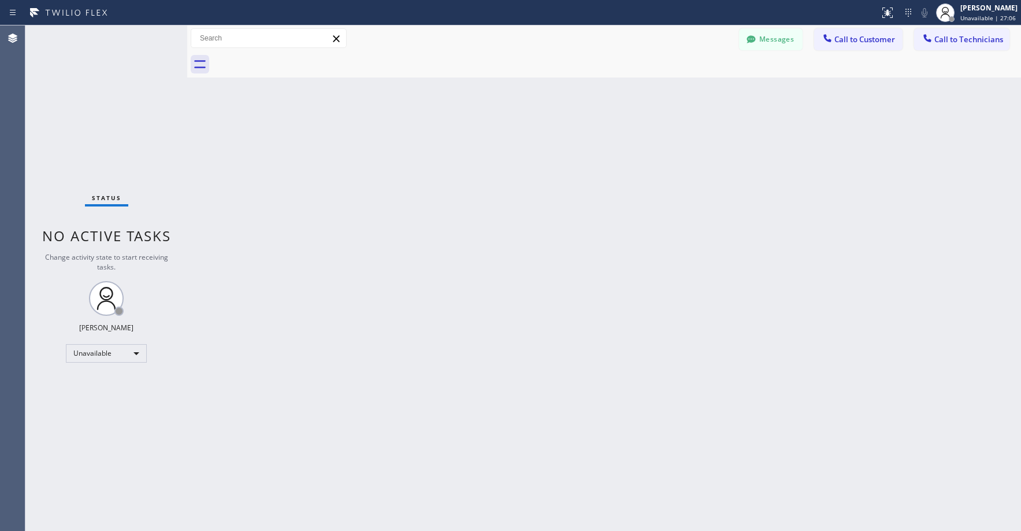
click at [103, 127] on div "Status No active tasks Change activity state to start receiving tasks. [PERSON_…" at bounding box center [106, 277] width 162 height 505
drag, startPoint x: 114, startPoint y: 113, endPoint x: 134, endPoint y: 103, distance: 22.7
click at [114, 114] on div "Status No active tasks Change activity state to start receiving tasks. [PERSON_…" at bounding box center [106, 277] width 162 height 505
click at [140, 106] on div "Status No active tasks Change activity state to start receiving tasks. [PERSON_…" at bounding box center [106, 277] width 162 height 505
click at [119, 77] on div "Status No active tasks Change activity state to start receiving tasks. [PERSON_…" at bounding box center [106, 277] width 162 height 505
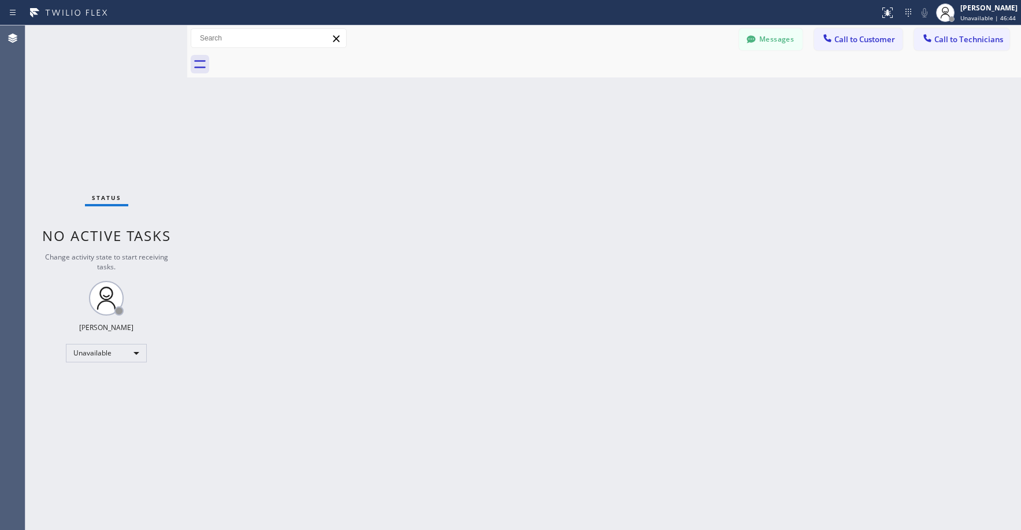
drag, startPoint x: 103, startPoint y: 114, endPoint x: 77, endPoint y: 301, distance: 188.5
click at [103, 117] on div "Status No active tasks Change activity state to start receiving tasks. [PERSON_…" at bounding box center [106, 277] width 162 height 505
click at [90, 353] on div "Unavailable" at bounding box center [106, 353] width 81 height 18
click at [94, 374] on li "Offline" at bounding box center [105, 369] width 79 height 14
drag, startPoint x: 101, startPoint y: 91, endPoint x: 125, endPoint y: 218, distance: 129.0
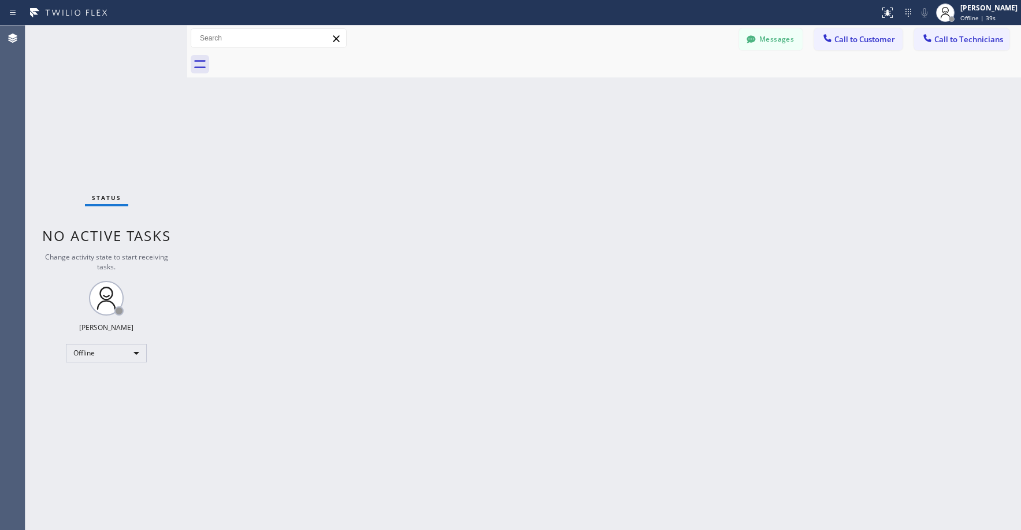
click at [101, 99] on div "Status No active tasks Change activity state to start receiving tasks. [PERSON_…" at bounding box center [106, 277] width 162 height 505
drag, startPoint x: 62, startPoint y: 113, endPoint x: 88, endPoint y: 147, distance: 42.8
click at [62, 113] on div "Status No active tasks Change activity state to start receiving tasks. [PERSON_…" at bounding box center [106, 277] width 162 height 505
click at [978, 14] on span "Offline | 42s" at bounding box center [977, 18] width 35 height 8
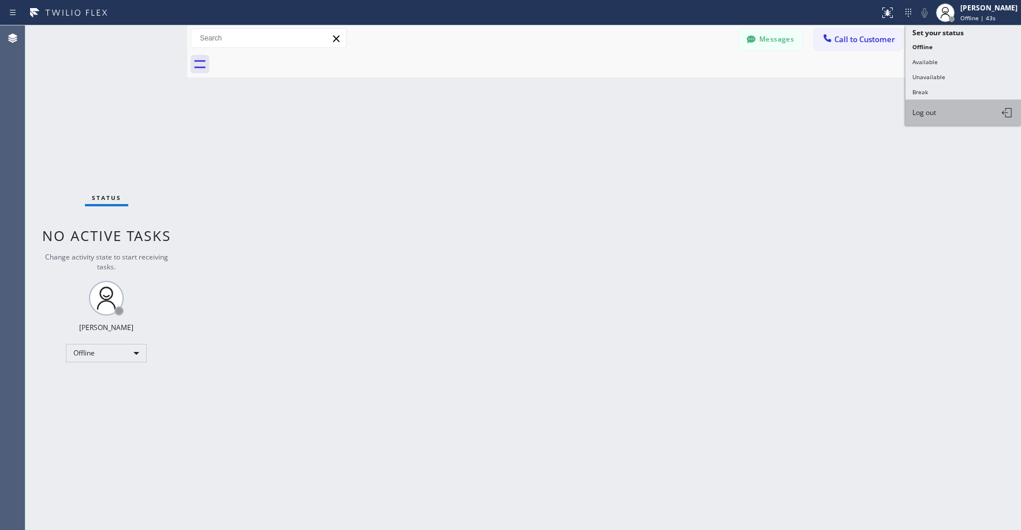
click at [930, 105] on button "Log out" at bounding box center [964, 112] width 116 height 25
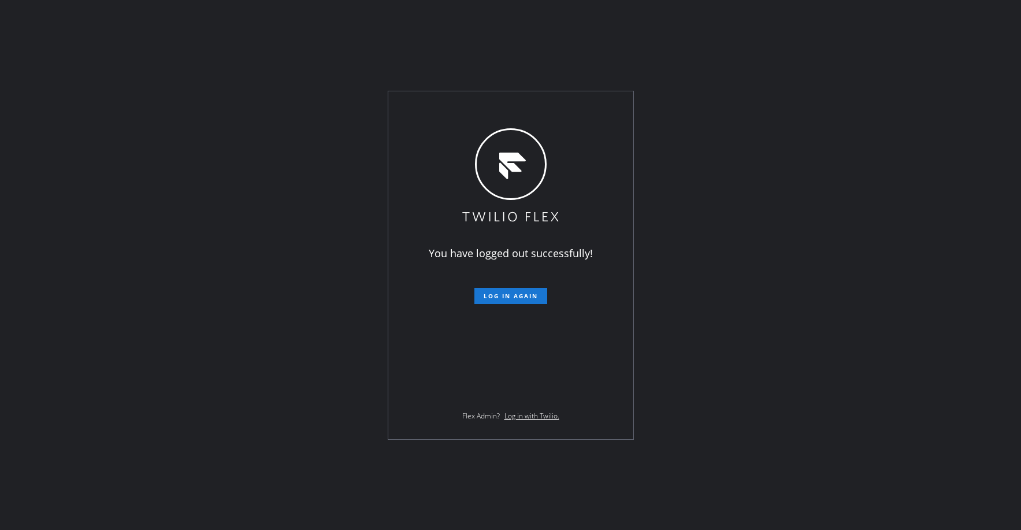
click at [105, 88] on div "You have logged out successfully! Log in again Flex Admin? Log in with Twilio." at bounding box center [510, 265] width 1021 height 530
